Goal: Navigation & Orientation: Go to known website

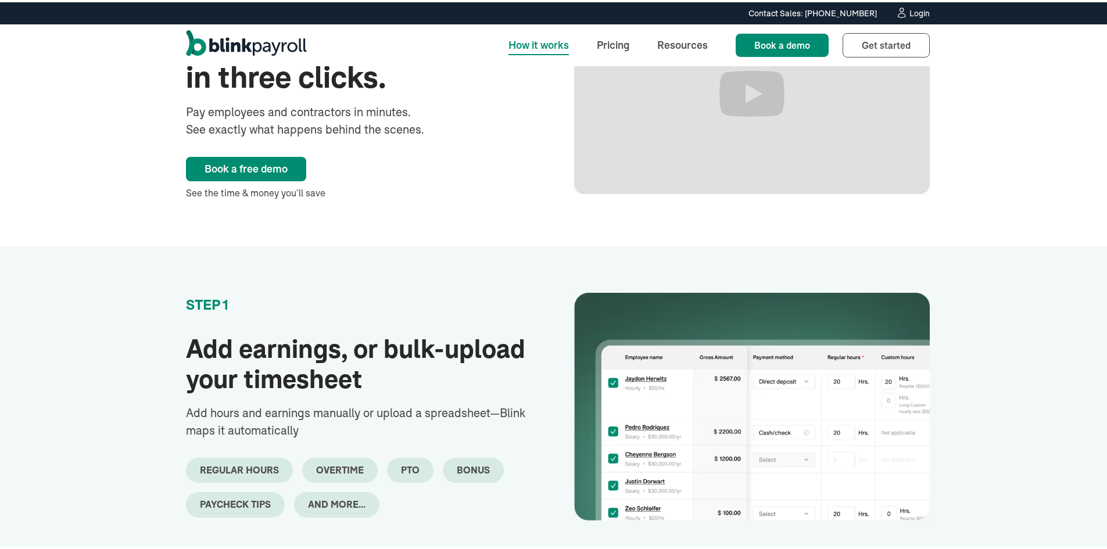
drag, startPoint x: 0, startPoint y: 0, endPoint x: 259, endPoint y: 46, distance: 263.4
click at [259, 46] on img "home" at bounding box center [246, 43] width 121 height 30
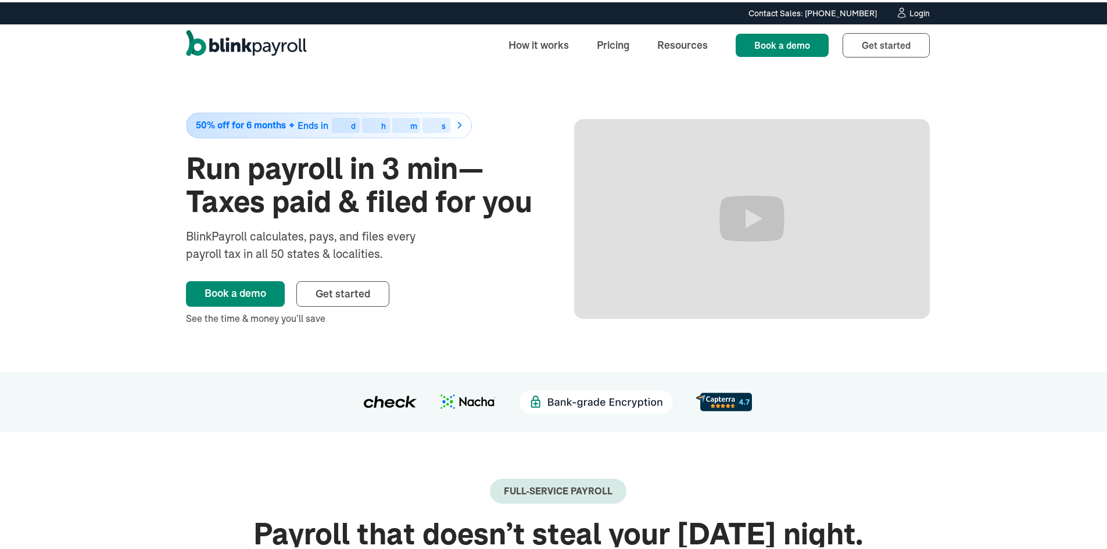
click at [224, 31] on img "home" at bounding box center [246, 43] width 121 height 30
